Goal: Navigation & Orientation: Find specific page/section

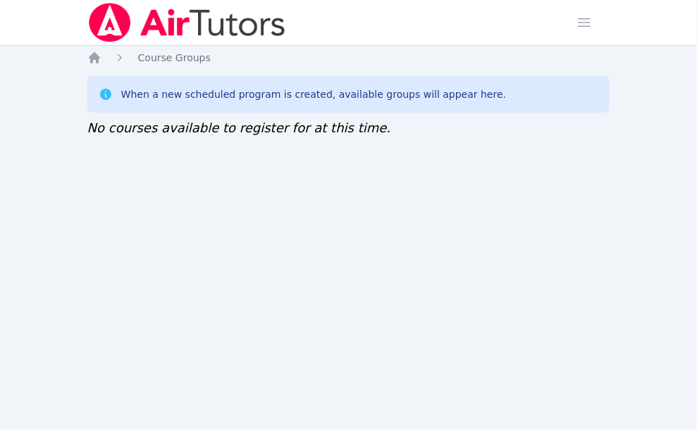
click at [86, 213] on div "Home Sessions Study Groups Students Messages Open user menu Sokha Lee Open main…" at bounding box center [348, 215] width 697 height 430
click at [199, 280] on div "Home Sessions Study Groups Students Messages Open user menu [PERSON_NAME] Open …" at bounding box center [348, 215] width 697 height 430
